Goal: Navigation & Orientation: Find specific page/section

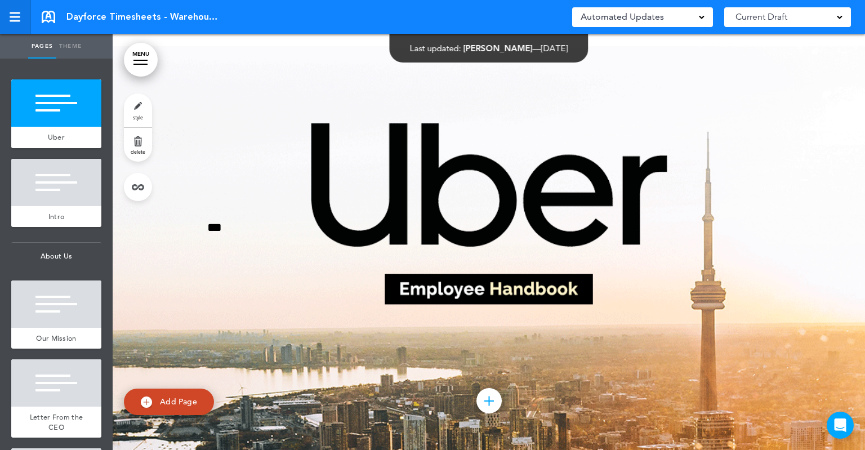
click at [18, 16] on div at bounding box center [15, 17] width 11 height 2
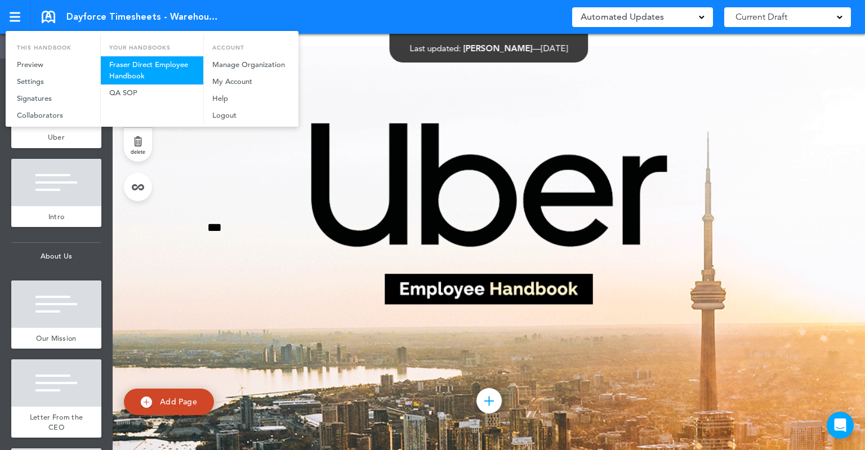
click at [144, 74] on link "Fraser Direct Employee Handbook" at bounding box center [152, 70] width 103 height 28
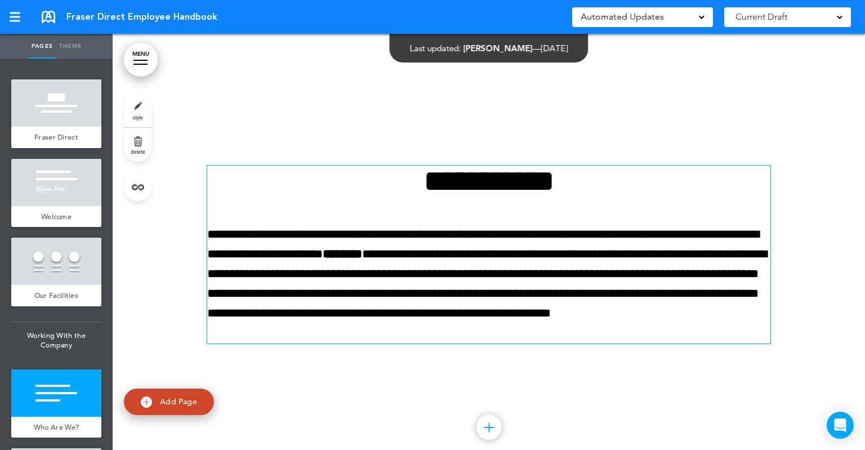
scroll to position [2253, 0]
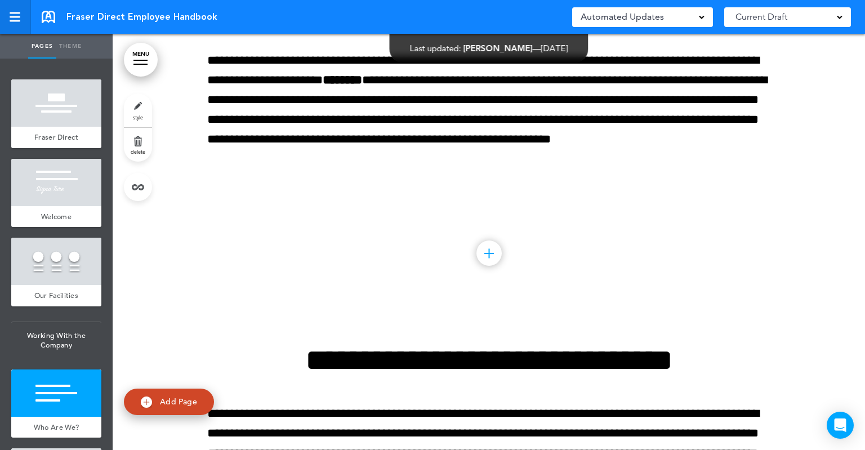
click at [12, 13] on div at bounding box center [15, 13] width 11 height 2
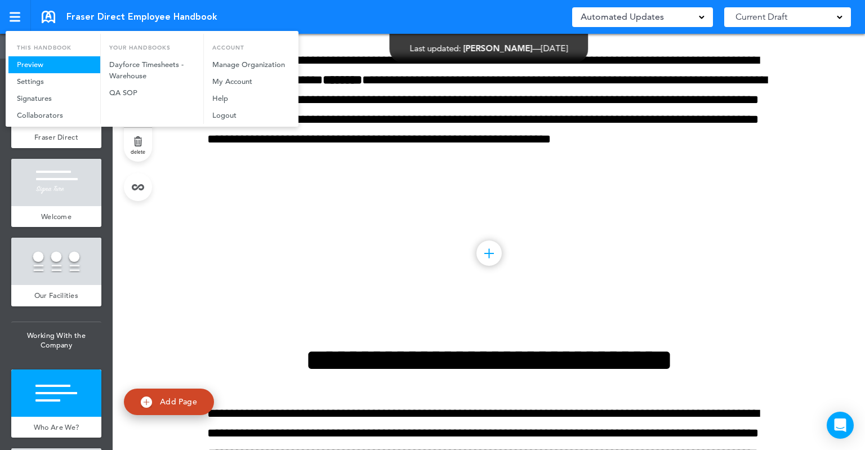
click at [56, 66] on link "Preview" at bounding box center [54, 64] width 92 height 17
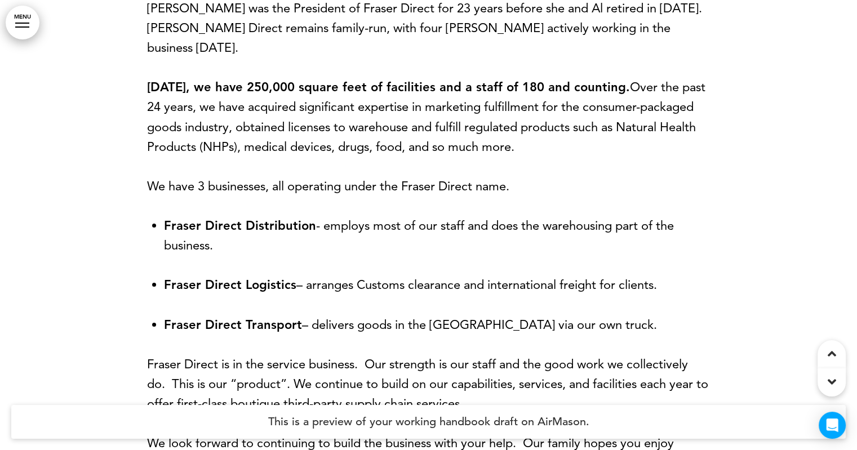
scroll to position [845, 0]
